Goal: Task Accomplishment & Management: Use online tool/utility

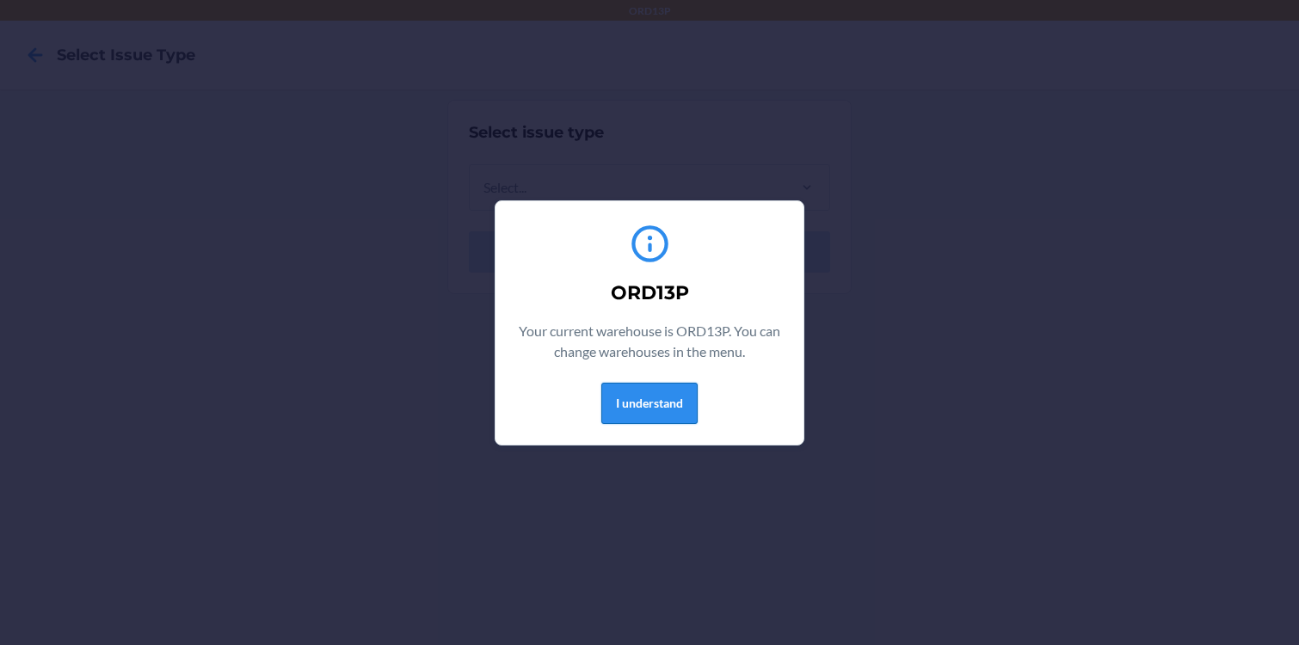
click at [692, 401] on button "I understand" at bounding box center [650, 403] width 96 height 41
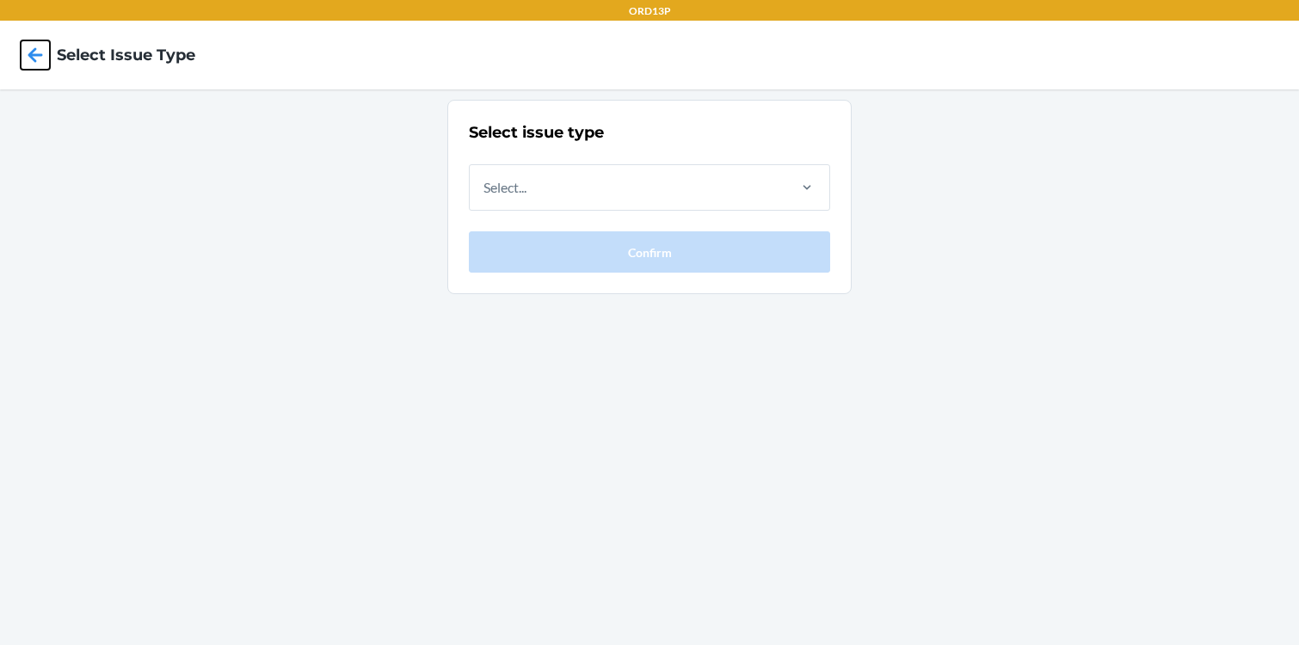
click at [36, 51] on icon at bounding box center [35, 54] width 29 height 29
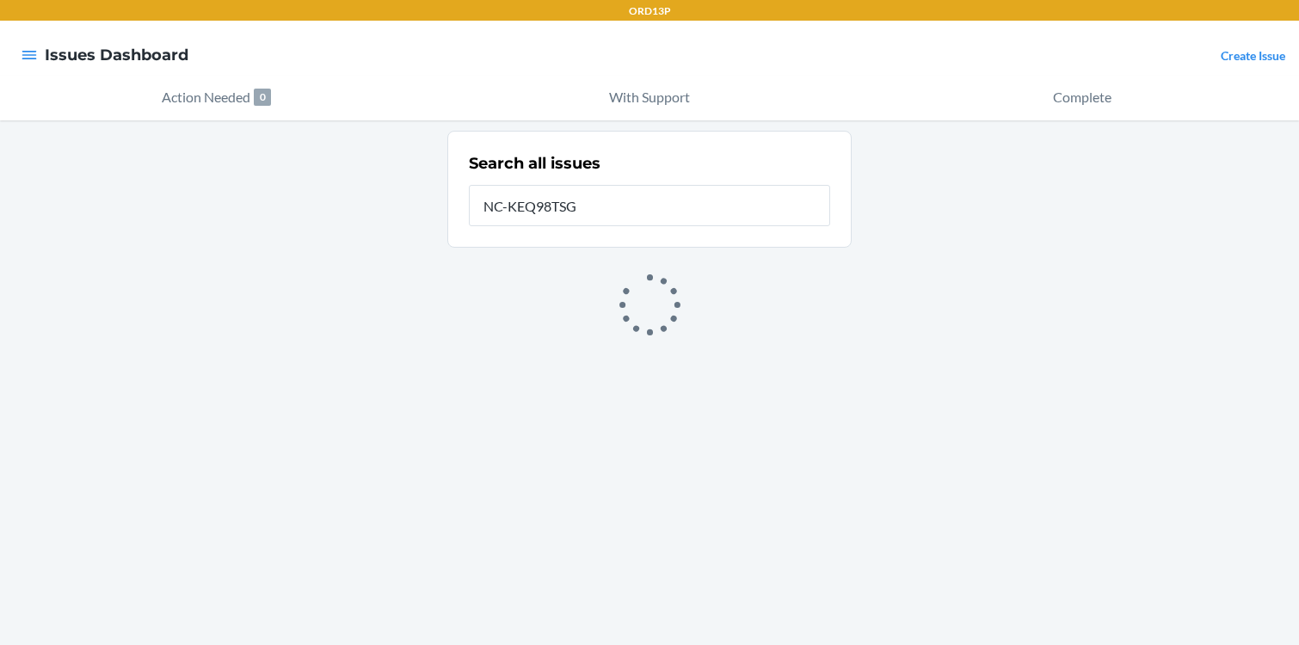
type input "NC-KEQ98TSG"
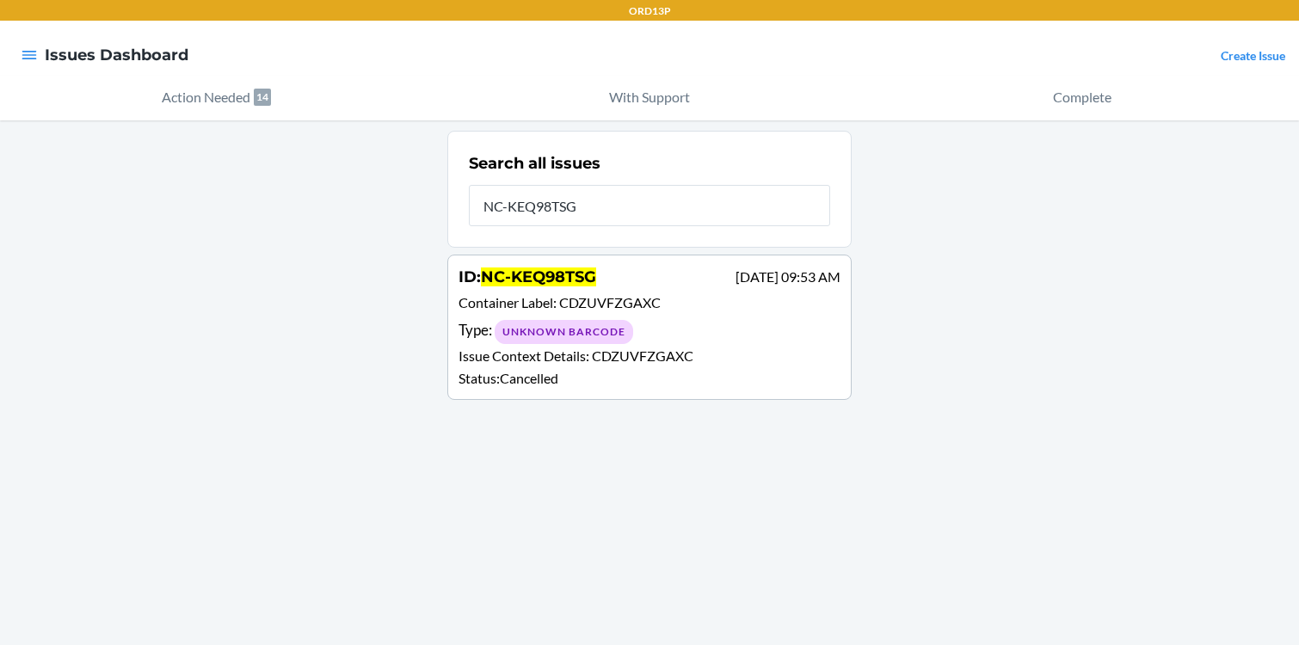
click at [713, 383] on p "Status : Cancelled" at bounding box center [650, 378] width 382 height 21
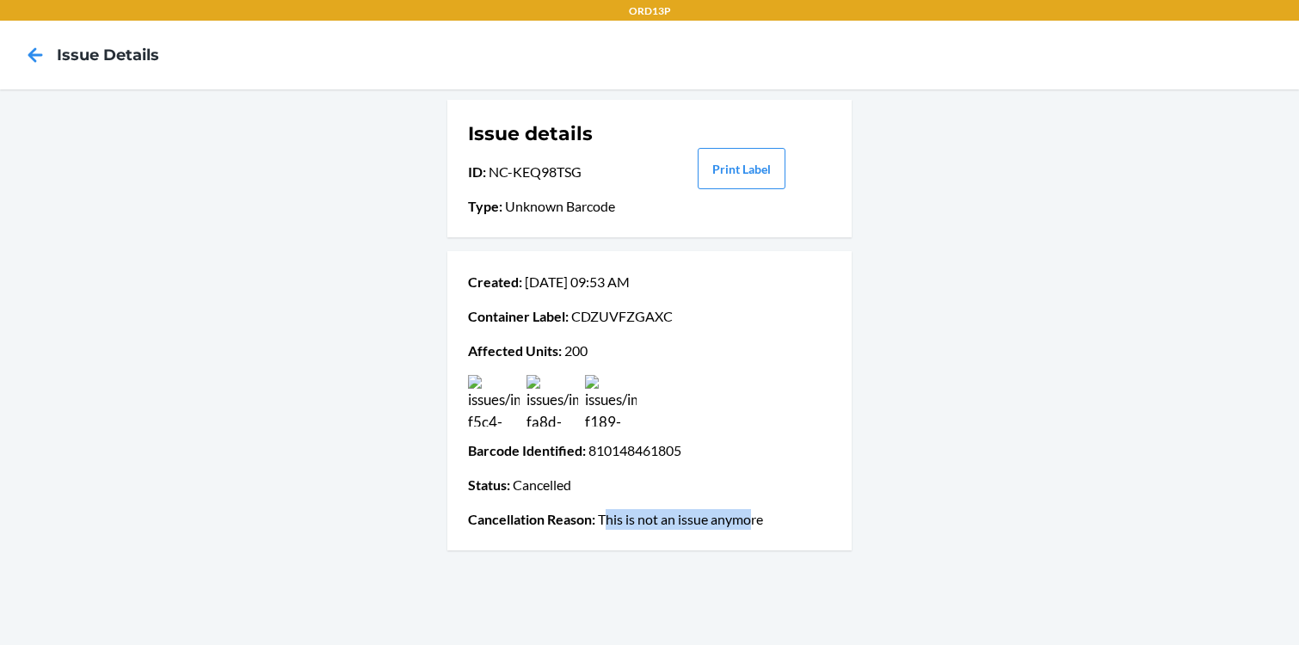
drag, startPoint x: 604, startPoint y: 525, endPoint x: 753, endPoint y: 525, distance: 148.9
click at [753, 525] on p "Cancellation Reason : This is not an issue anymore" at bounding box center [649, 519] width 363 height 21
drag, startPoint x: 575, startPoint y: 313, endPoint x: 691, endPoint y: 313, distance: 116.2
click at [692, 313] on p "Container Label : CDZUVFZGAXC" at bounding box center [649, 316] width 363 height 21
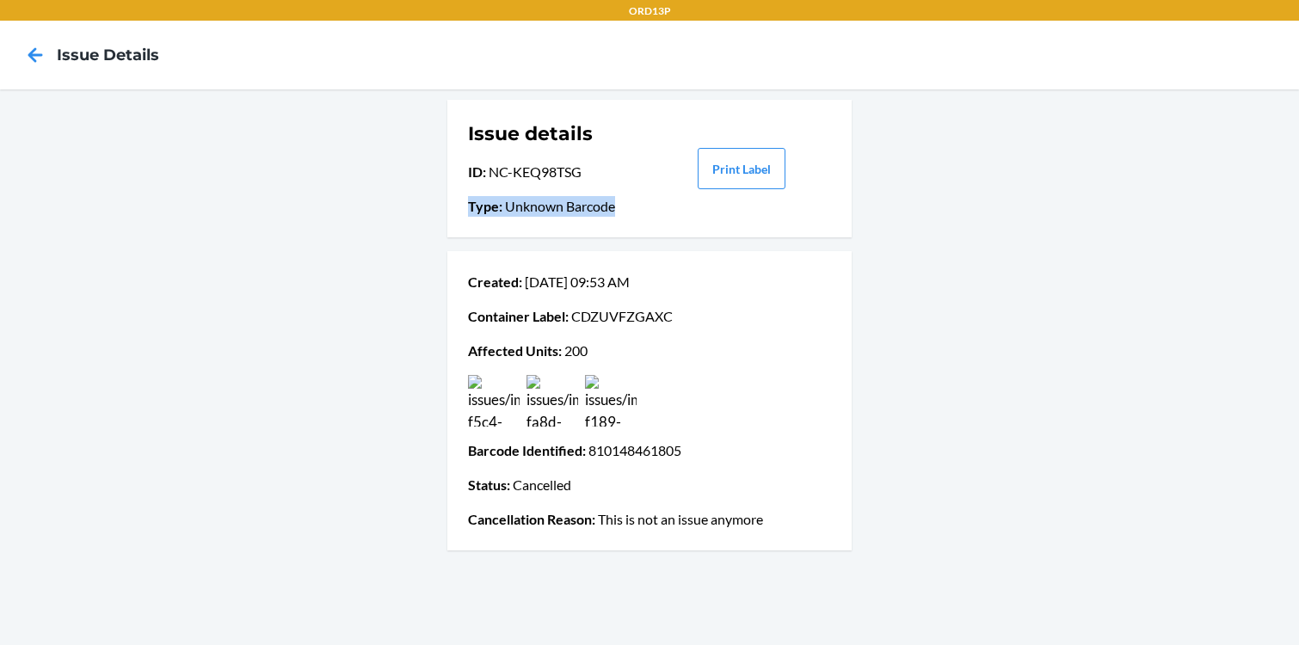
drag, startPoint x: 468, startPoint y: 207, endPoint x: 619, endPoint y: 213, distance: 150.7
click at [619, 213] on p "Type : Unknown Barcode" at bounding box center [558, 206] width 180 height 21
click at [461, 398] on div "Created : [DATE] 09:53 AM Container Label : CDZUVFZGAXC Affected Units : 200 Ba…" at bounding box center [649, 400] width 404 height 299
click at [483, 402] on img at bounding box center [494, 401] width 52 height 52
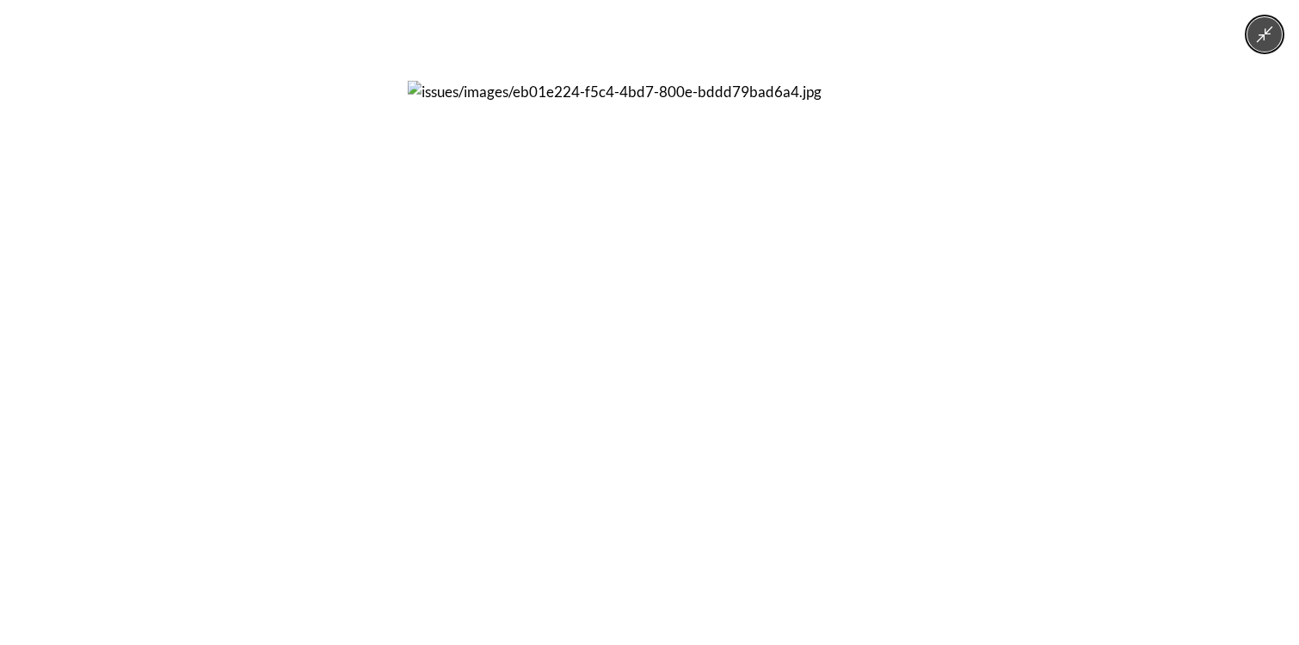
click at [1267, 26] on icon "Minimize image" at bounding box center [1265, 34] width 19 height 19
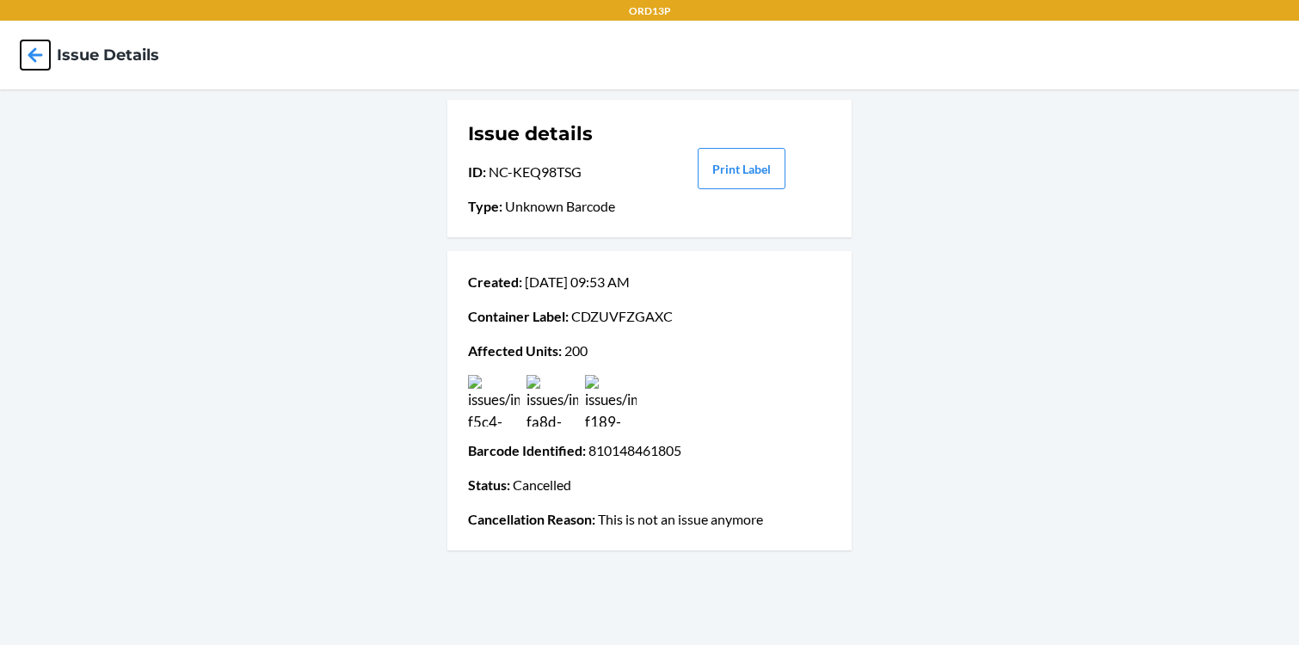
click at [29, 66] on icon at bounding box center [35, 54] width 29 height 29
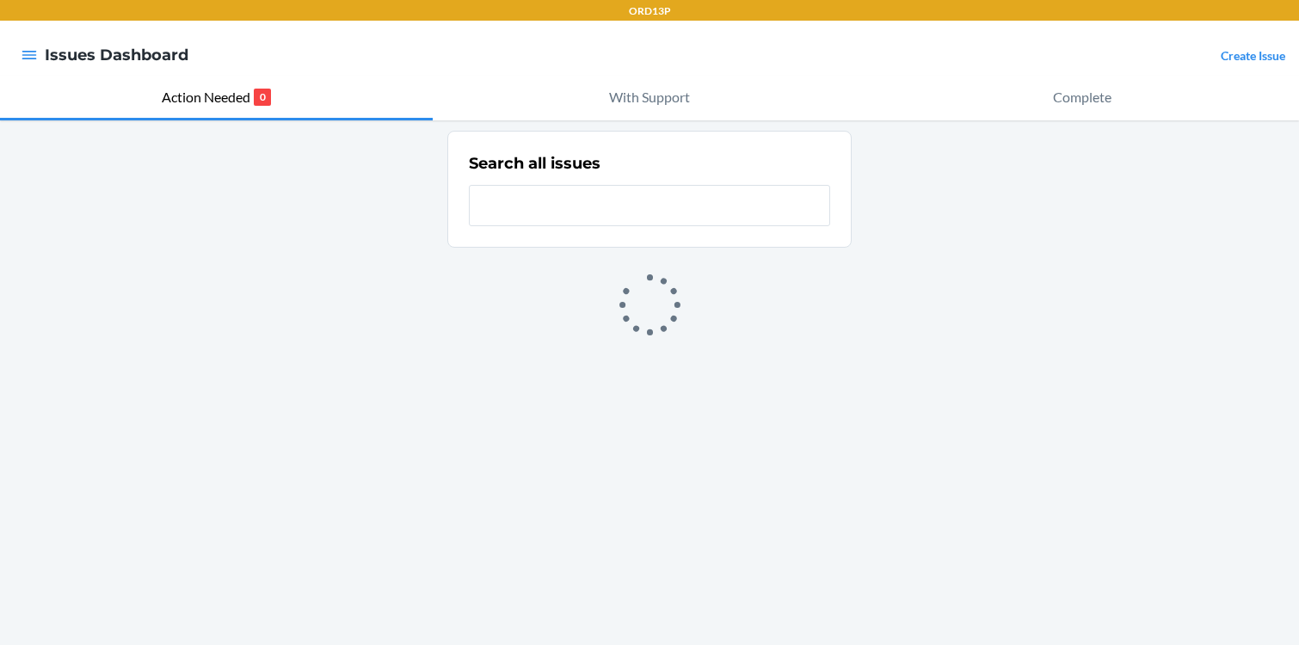
click at [40, 59] on div at bounding box center [29, 55] width 31 height 36
click at [32, 57] on icon "button" at bounding box center [29, 54] width 17 height 17
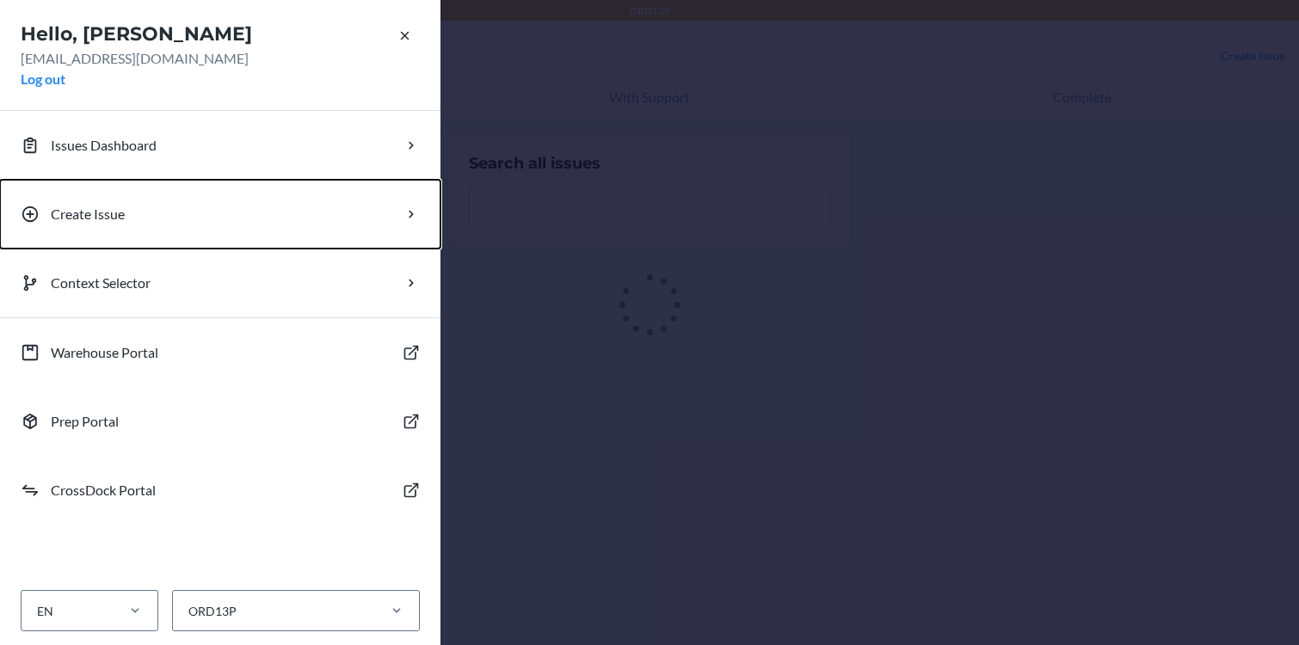
click at [173, 225] on button "Create Issue" at bounding box center [220, 214] width 441 height 69
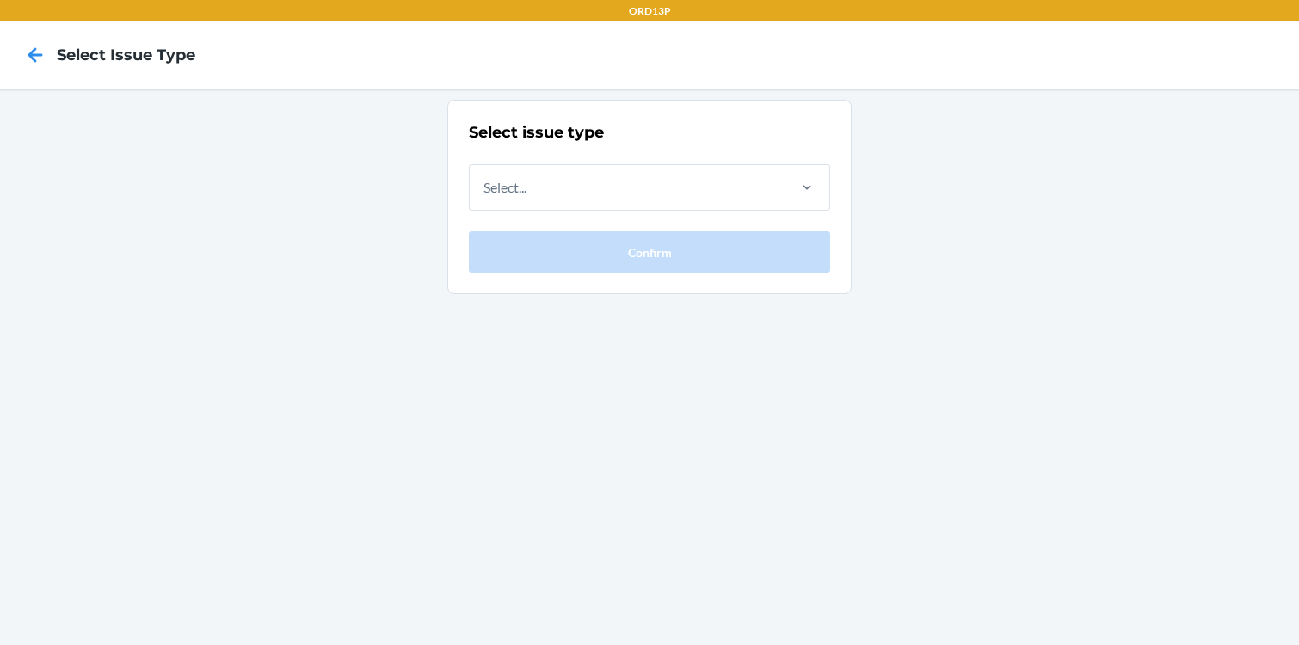
click at [458, 214] on section "Select issue type Select... Confirm" at bounding box center [649, 197] width 404 height 194
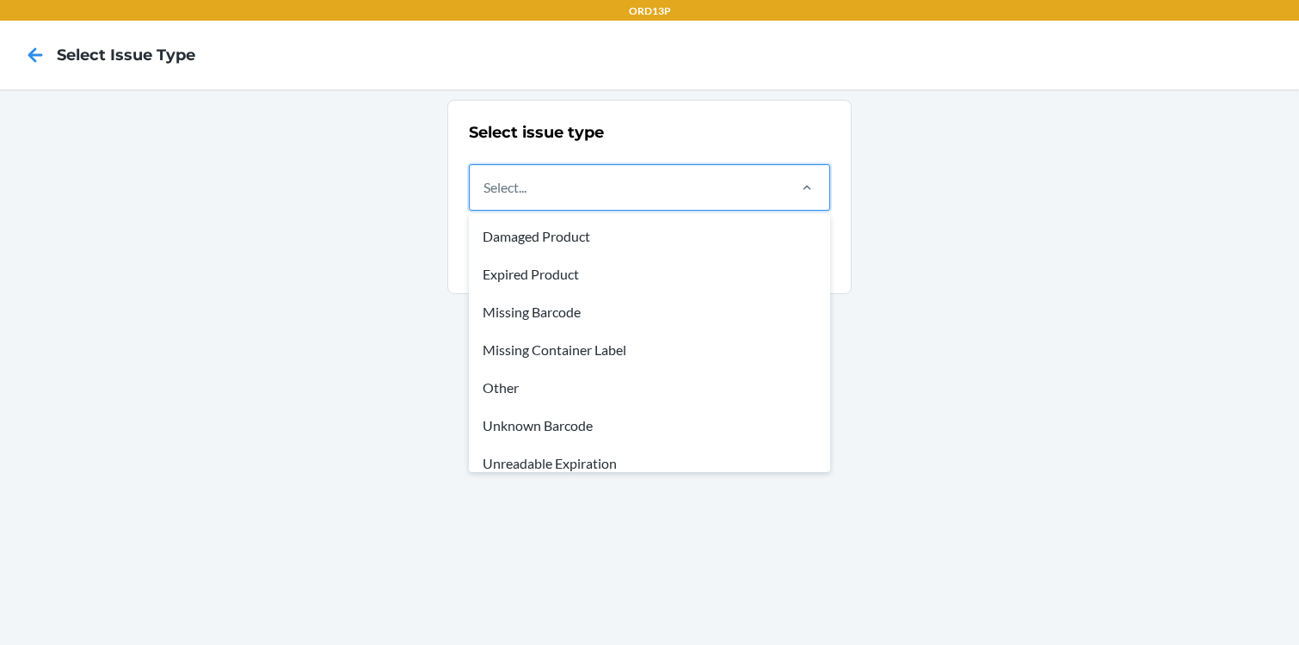
click at [479, 208] on div "Select..." at bounding box center [627, 187] width 315 height 45
click at [484, 198] on input "option Damaged Product focused, 1 of 8. 8 results available. Use Up and Down to…" at bounding box center [485, 187] width 2 height 21
